Goal: Information Seeking & Learning: Check status

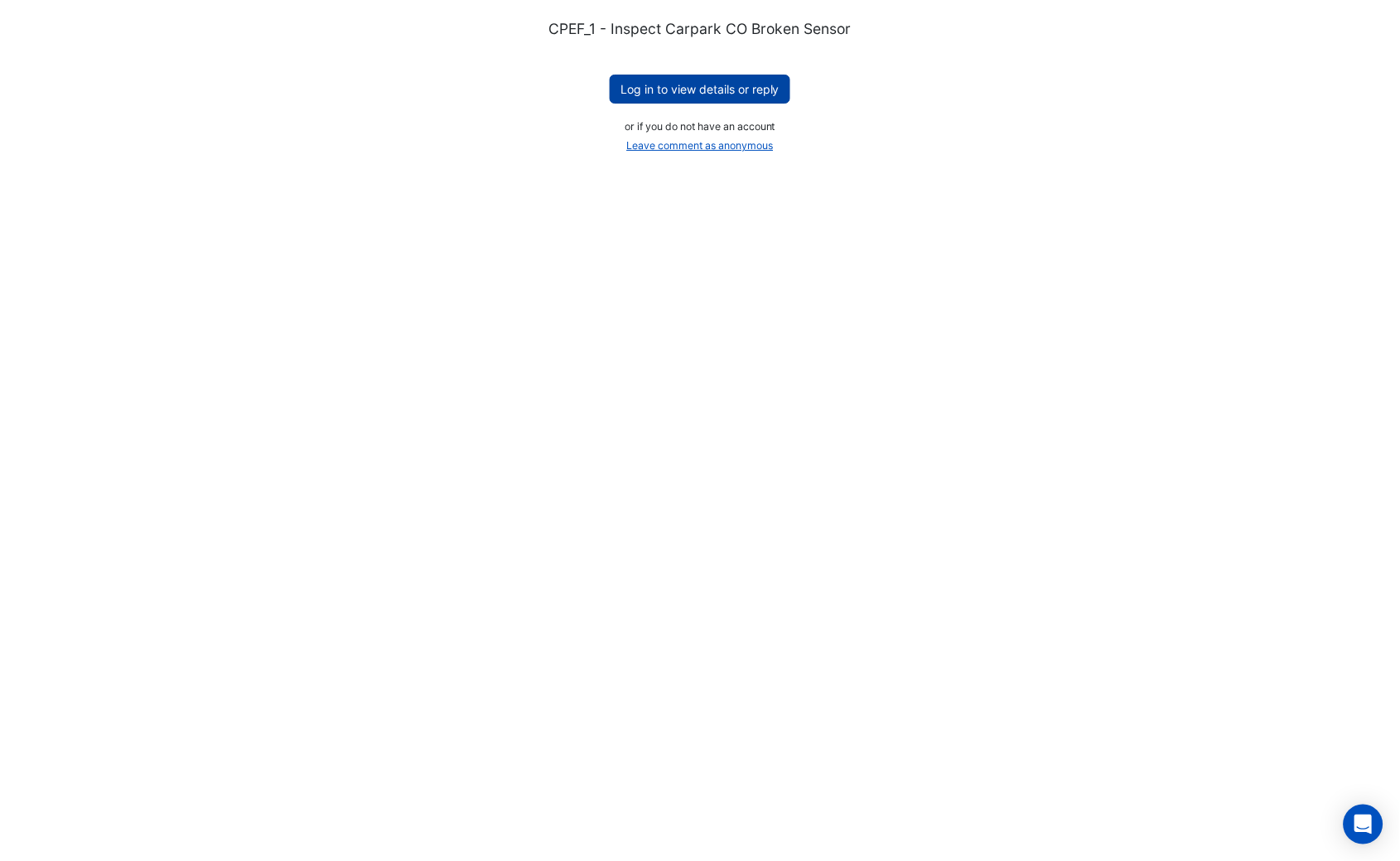
click at [743, 87] on button "Log in to view details or reply" at bounding box center [700, 89] width 180 height 29
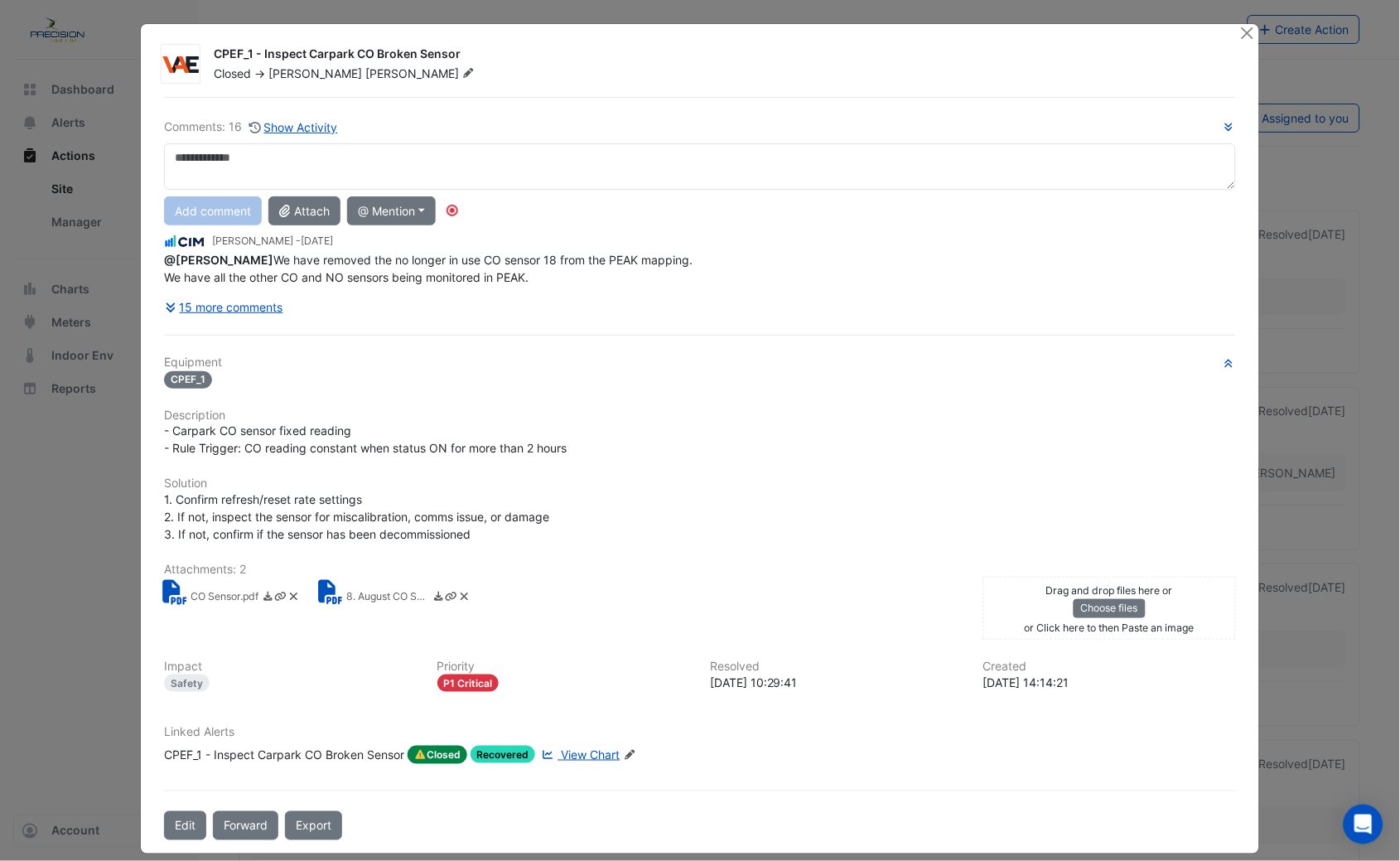
click at [1227, 34] on div "CPEF_1 - Inspect Carpark CO Broken Sensor Closed -> [PERSON_NAME] Comments: 16 …" at bounding box center [700, 438] width 1119 height 830
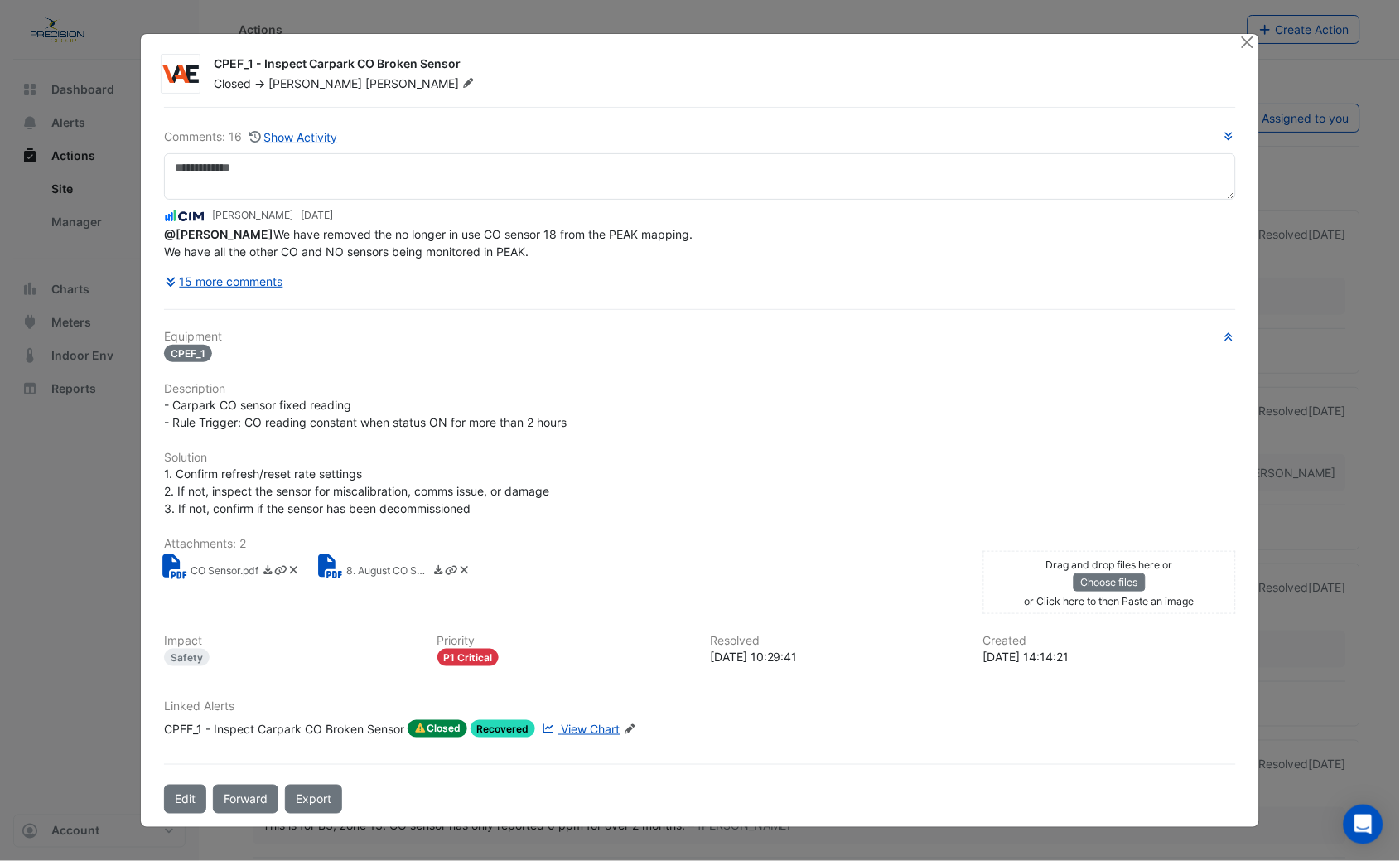
click at [1230, 34] on div "CPEF_1 - Inspect Carpark CO Broken Sensor Closed -> [PERSON_NAME] Comments: 16 …" at bounding box center [700, 430] width 1119 height 794
click at [1246, 42] on button "Close" at bounding box center [1247, 42] width 17 height 17
